Goal: Download file/media

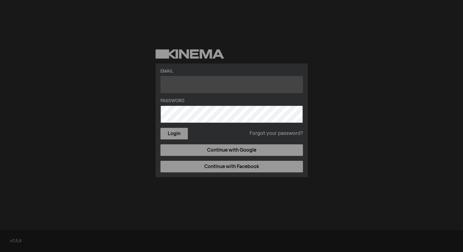
click at [189, 81] on input "text" at bounding box center [232, 84] width 143 height 17
type input "[EMAIL_ADDRESS][DOMAIN_NAME]"
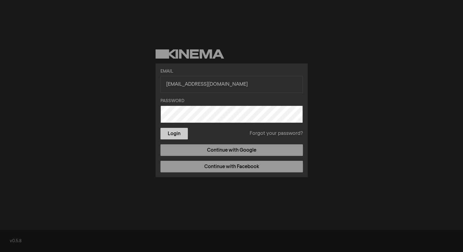
click at [173, 132] on button "Login" at bounding box center [174, 134] width 27 height 12
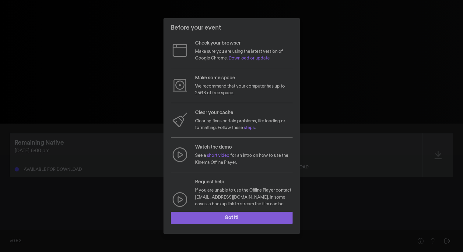
click at [218, 223] on button "Got it!" at bounding box center [232, 217] width 122 height 12
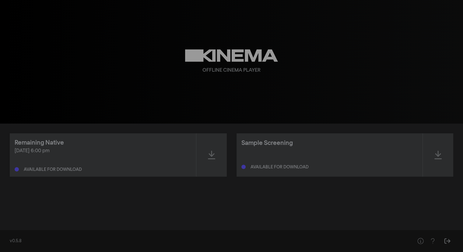
click at [67, 161] on div "[DATE] 6:00 pm Available for download" at bounding box center [103, 159] width 177 height 24
click at [50, 144] on div "Remaining Native" at bounding box center [39, 142] width 49 height 9
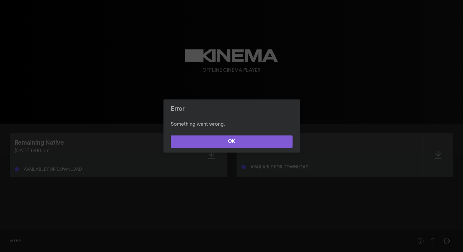
click at [188, 142] on button "OK" at bounding box center [232, 141] width 122 height 12
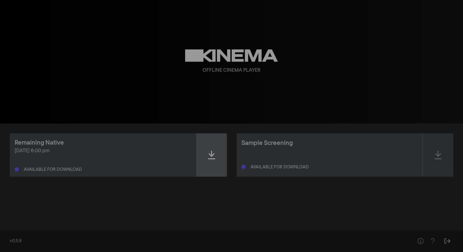
click at [208, 156] on icon at bounding box center [211, 155] width 7 height 10
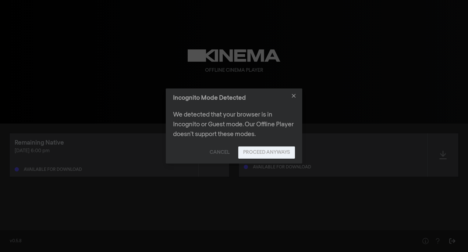
click at [255, 149] on button "Proceed Anyways" at bounding box center [266, 152] width 57 height 12
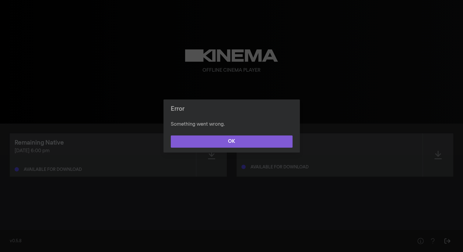
click at [240, 142] on button "OK" at bounding box center [232, 141] width 122 height 12
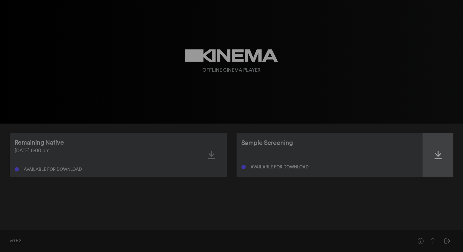
click at [446, 152] on div at bounding box center [438, 154] width 30 height 43
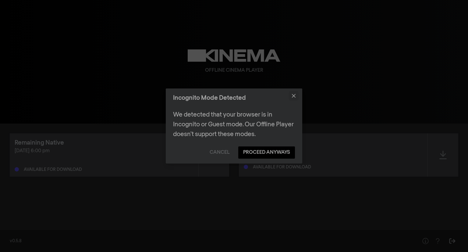
click at [292, 97] on icon "Close" at bounding box center [294, 96] width 4 height 4
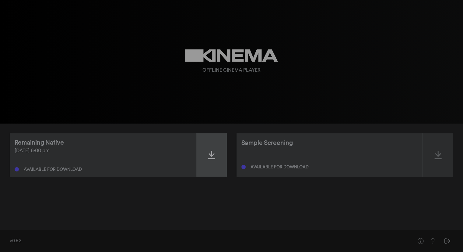
click at [212, 151] on icon at bounding box center [211, 155] width 7 height 10
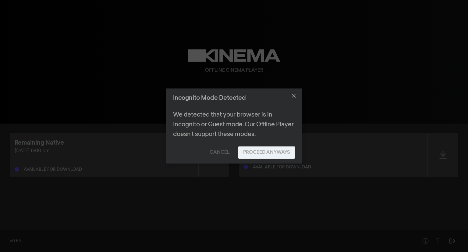
click at [258, 156] on button "Proceed Anyways" at bounding box center [266, 152] width 57 height 12
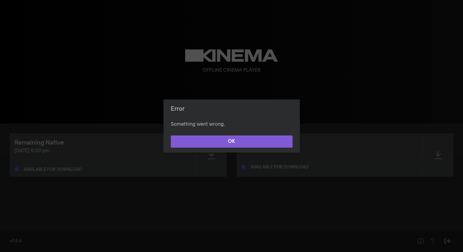
click at [246, 141] on button "OK" at bounding box center [232, 141] width 122 height 12
